Goal: Navigation & Orientation: Find specific page/section

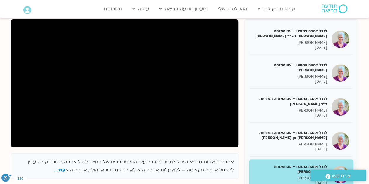
scroll to position [49, 0]
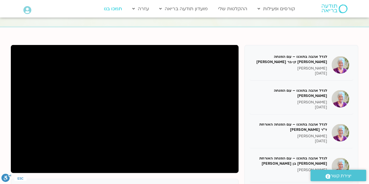
click at [110, 11] on link "תמכו בנו" at bounding box center [113, 8] width 24 height 11
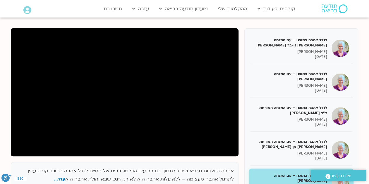
scroll to position [97, 0]
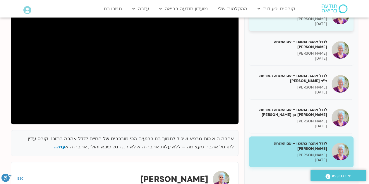
click at [320, 22] on p "[DATE]" at bounding box center [290, 24] width 74 height 5
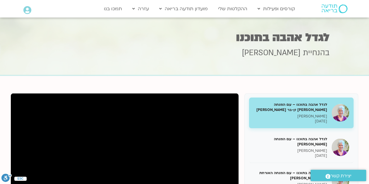
click at [314, 104] on h5 "לגדל אהבה בתוכנו – עם המנחה [PERSON_NAME] זן-בר [PERSON_NAME]" at bounding box center [290, 107] width 74 height 11
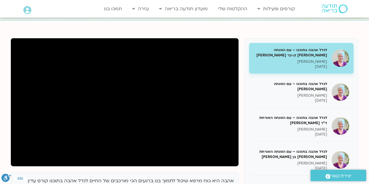
scroll to position [56, 0]
